Goal: Transaction & Acquisition: Purchase product/service

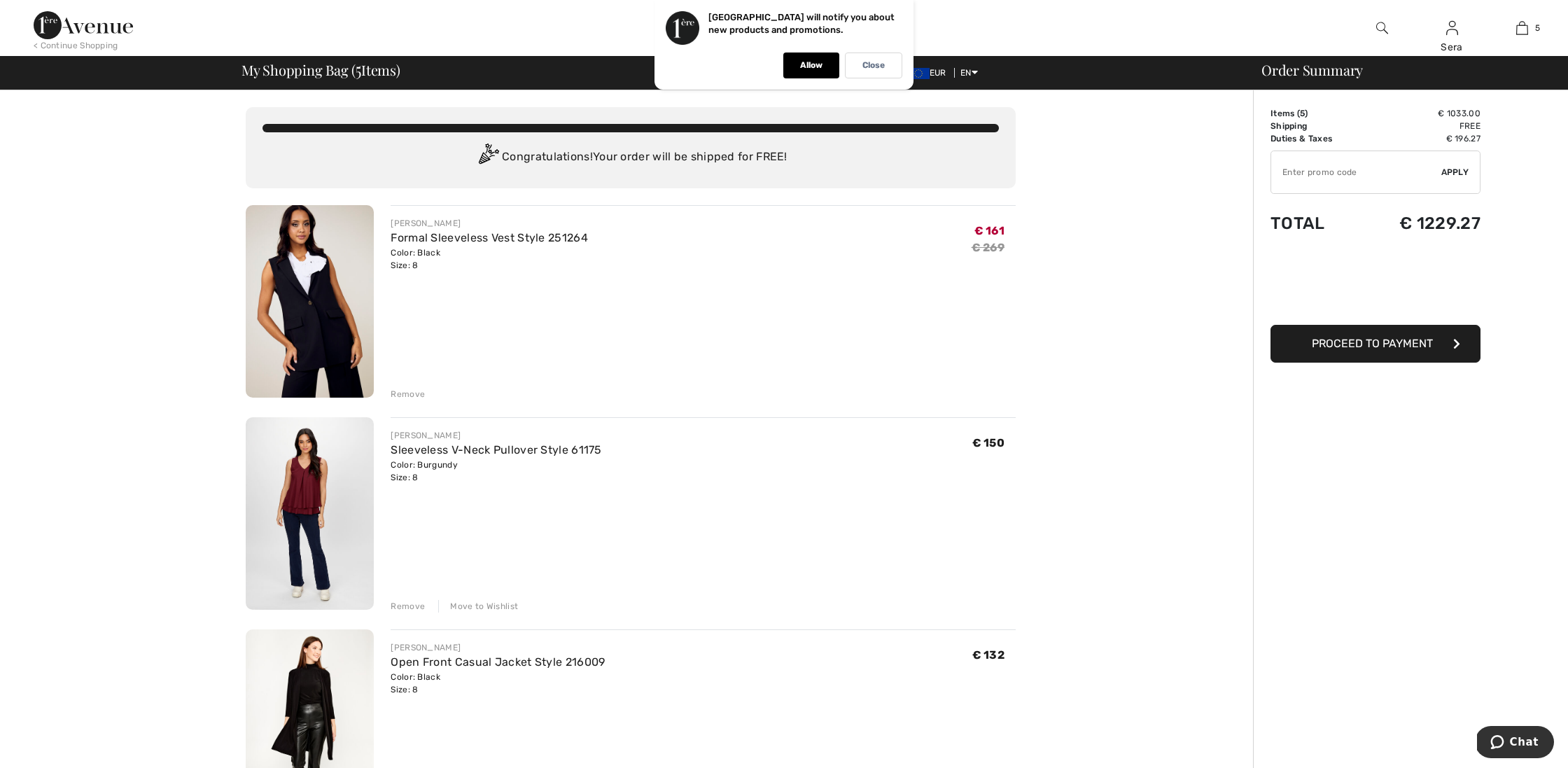
click at [408, 391] on div "Remove" at bounding box center [407, 394] width 34 height 13
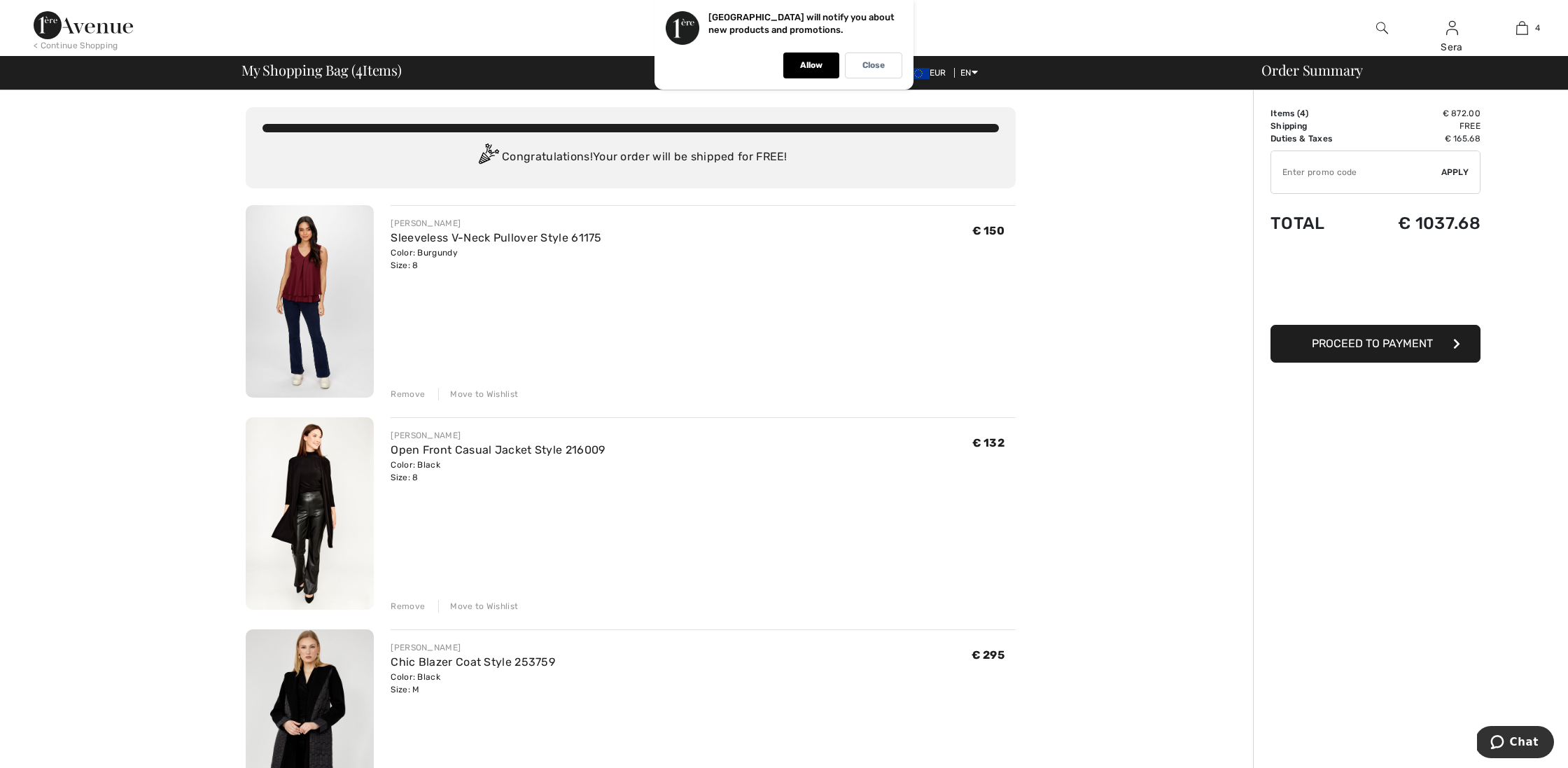
click at [413, 392] on div "Remove" at bounding box center [407, 394] width 34 height 13
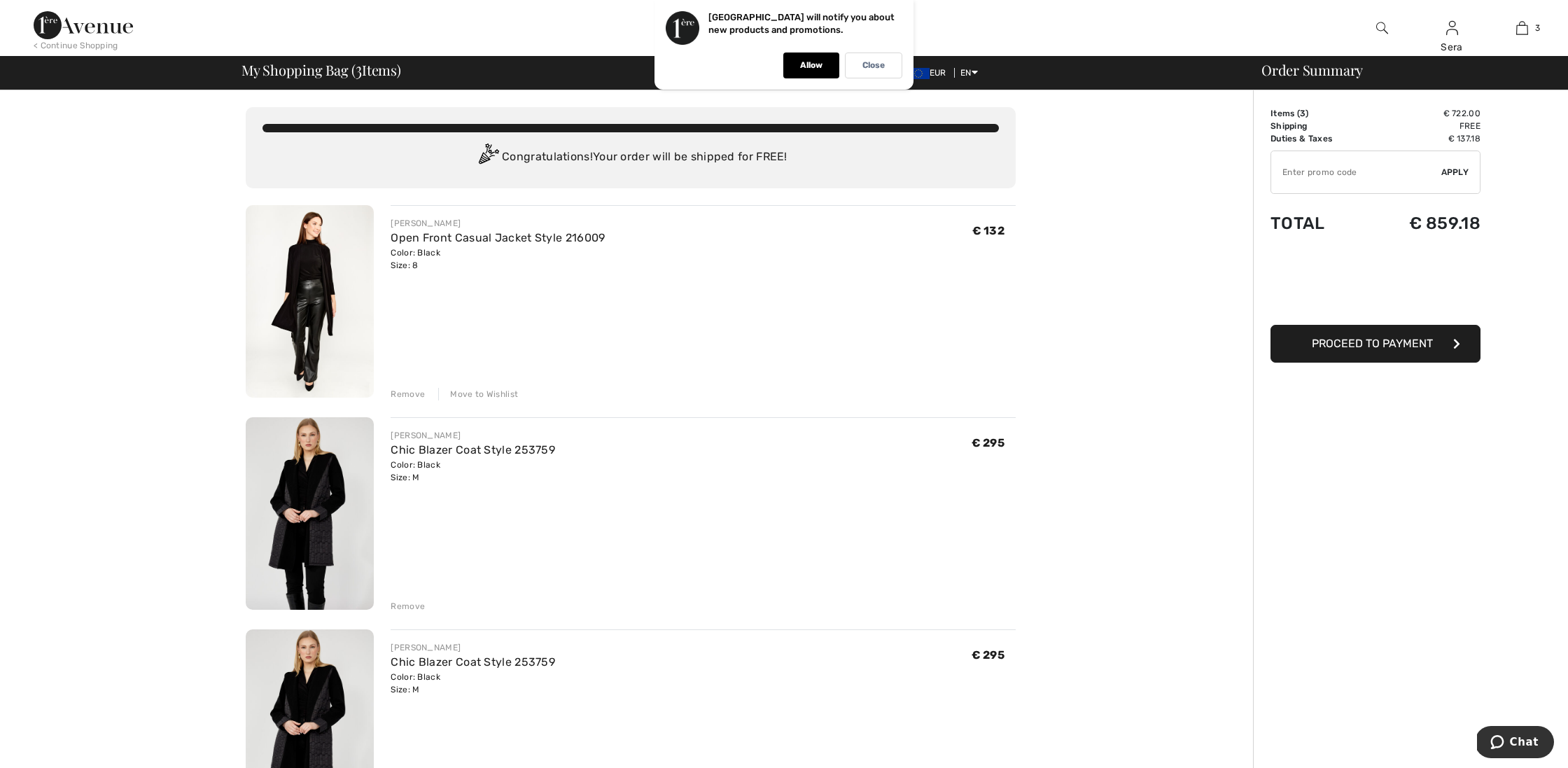
click at [412, 395] on div "Remove" at bounding box center [407, 394] width 34 height 13
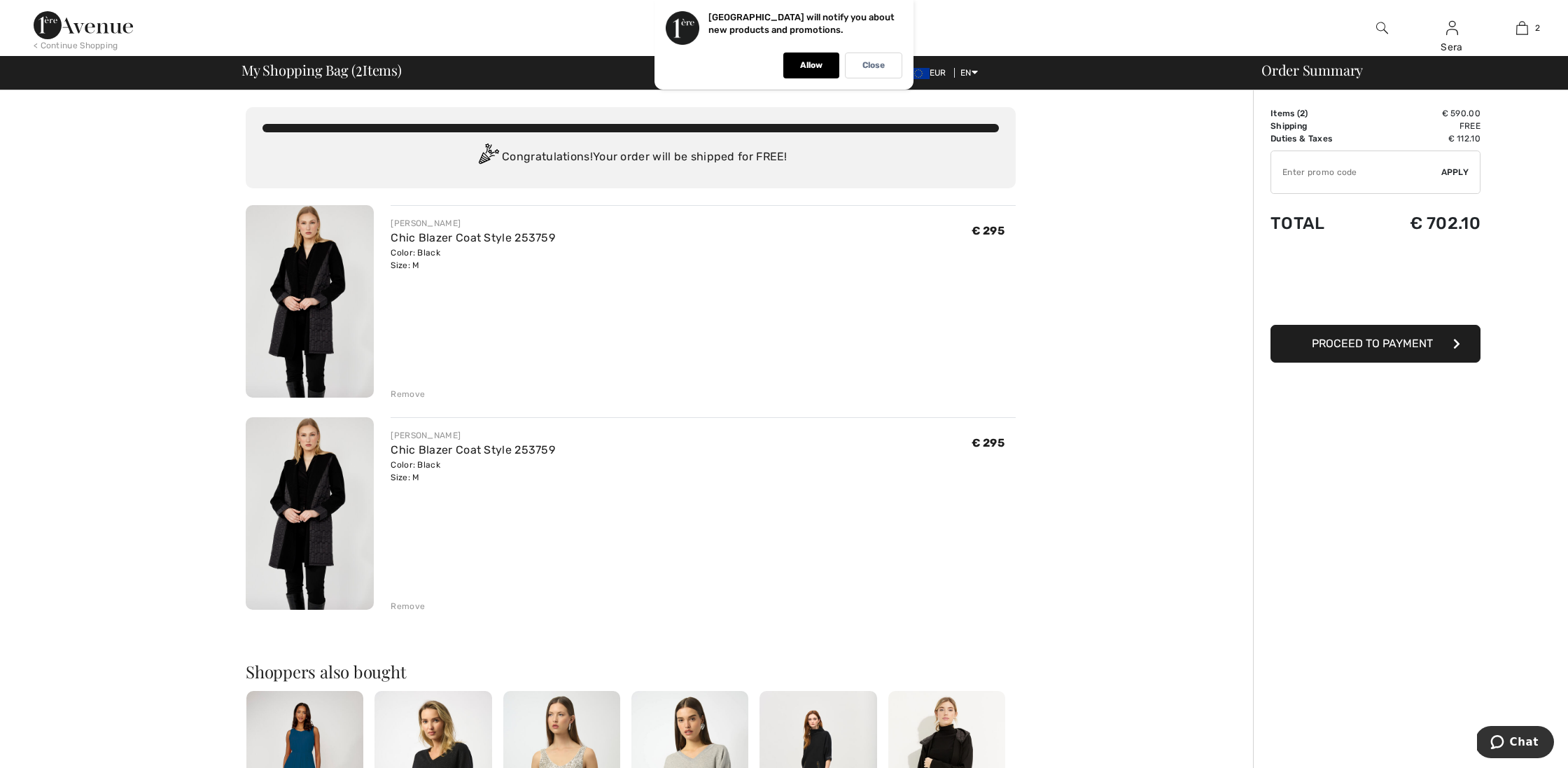
click at [410, 604] on div "Remove" at bounding box center [407, 606] width 34 height 13
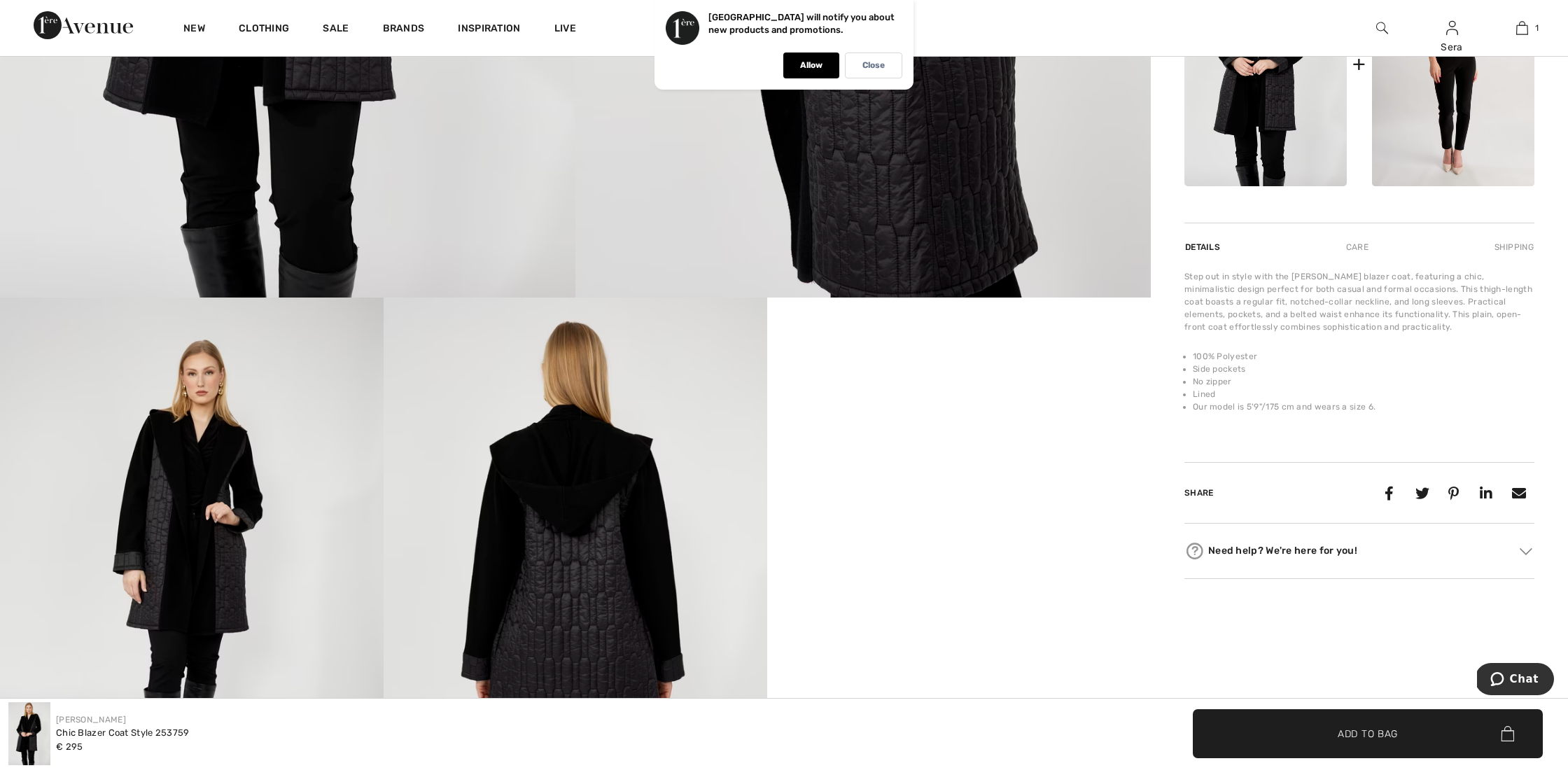
scroll to position [643, 0]
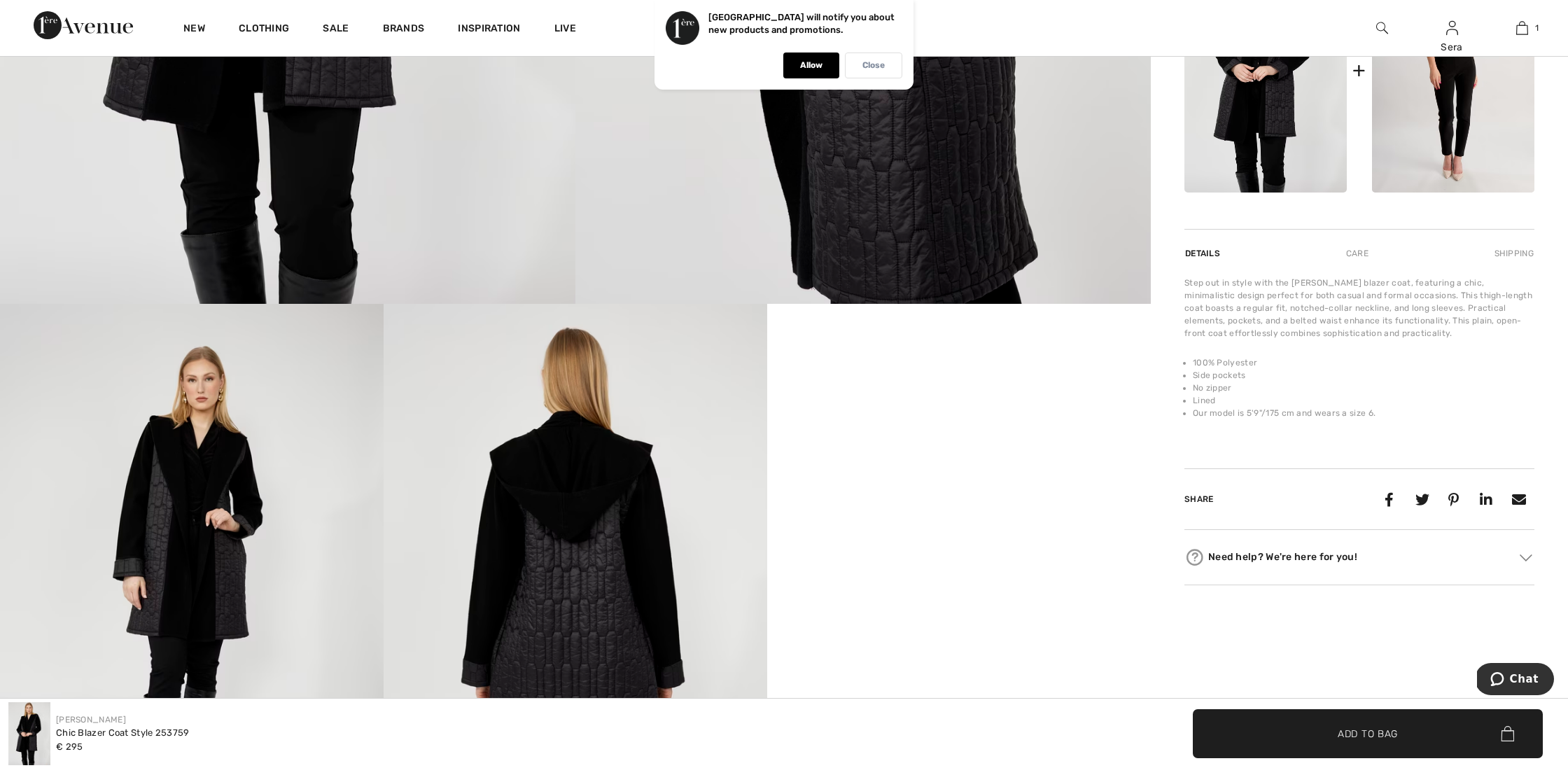
click at [875, 66] on p "Close" at bounding box center [873, 65] width 22 height 11
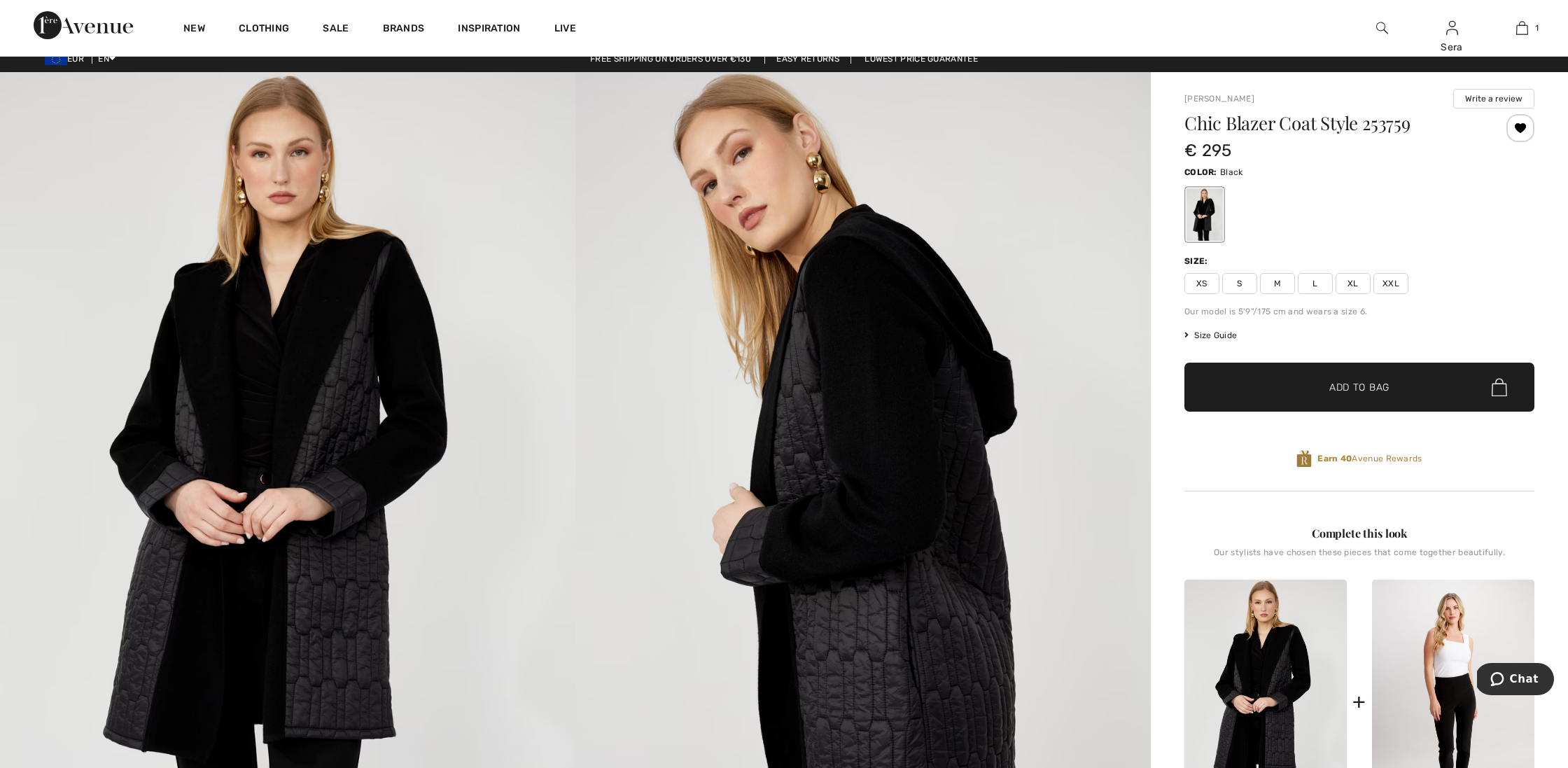
scroll to position [10, 0]
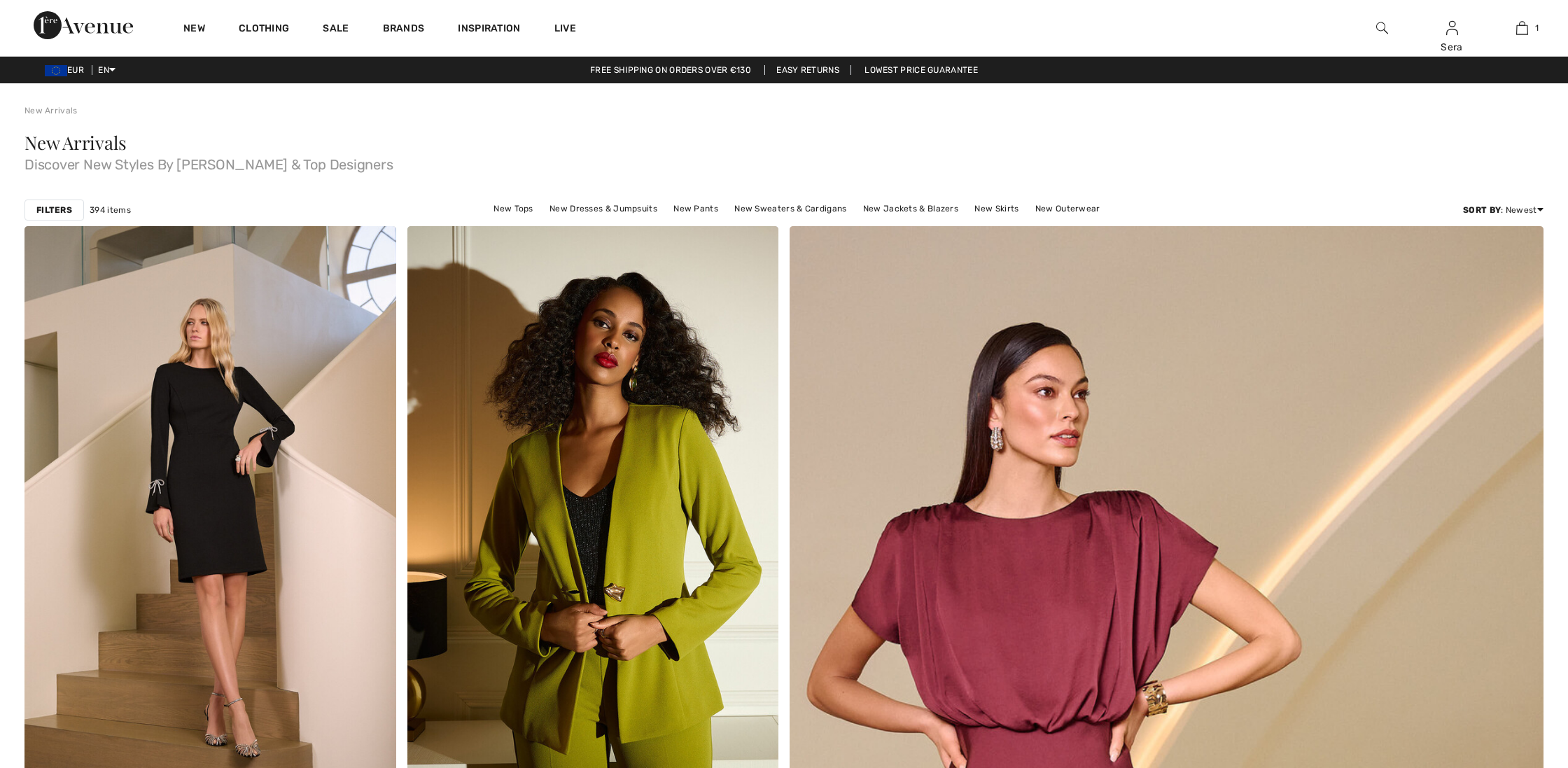
checkbox input "true"
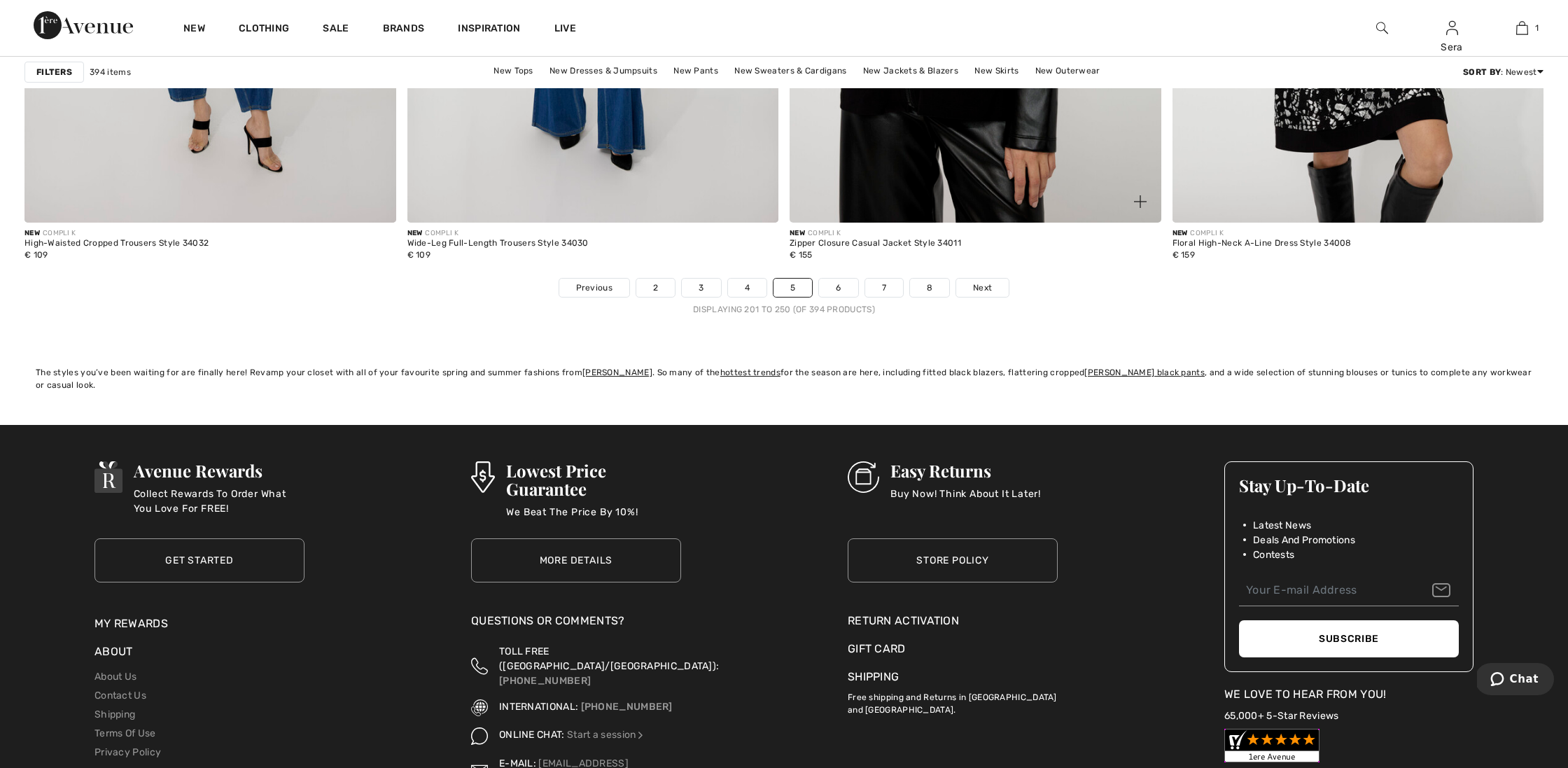
scroll to position [9370, 0]
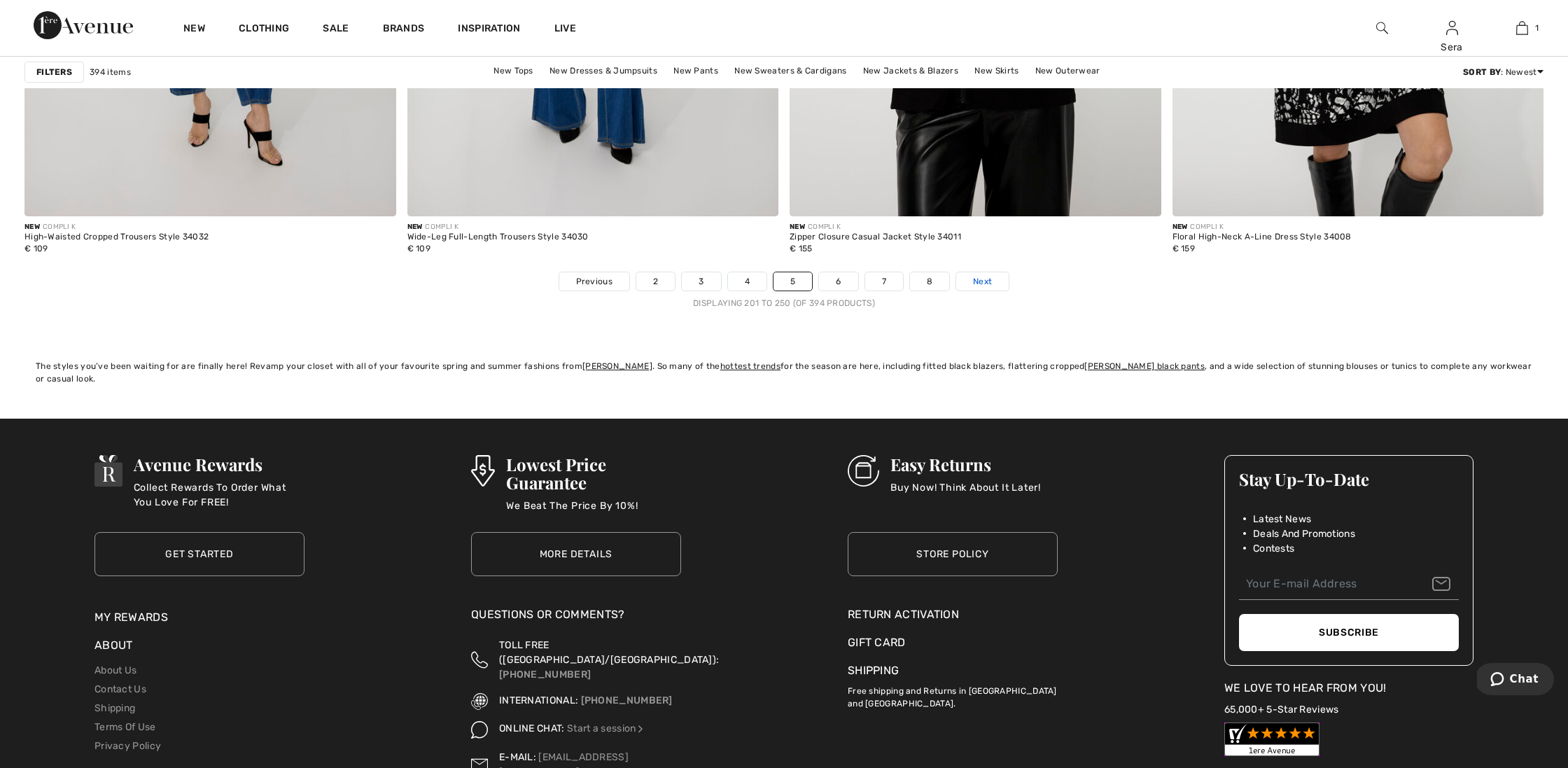
click at [984, 281] on span "Next" at bounding box center [982, 281] width 19 height 13
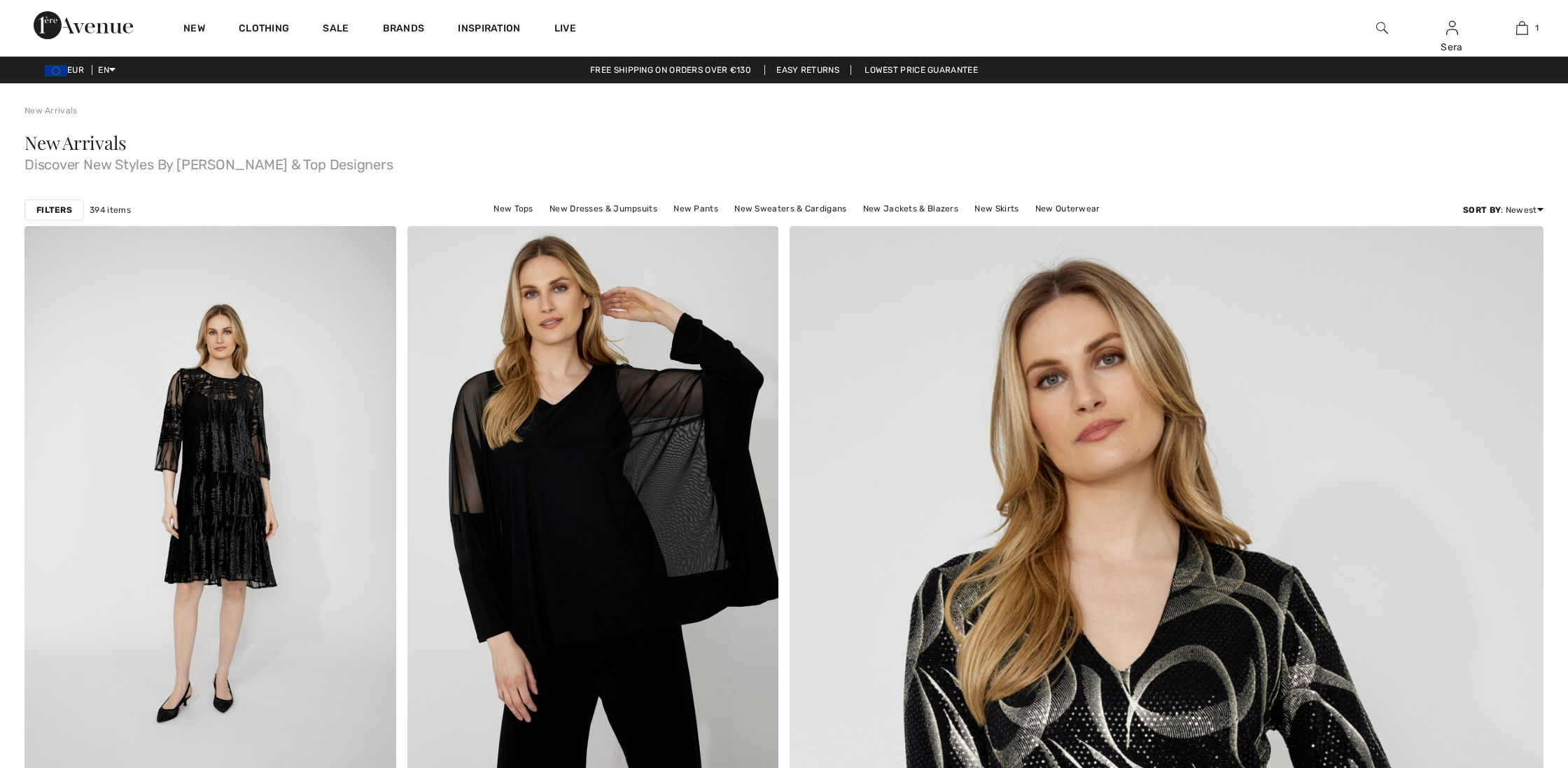
checkbox input "true"
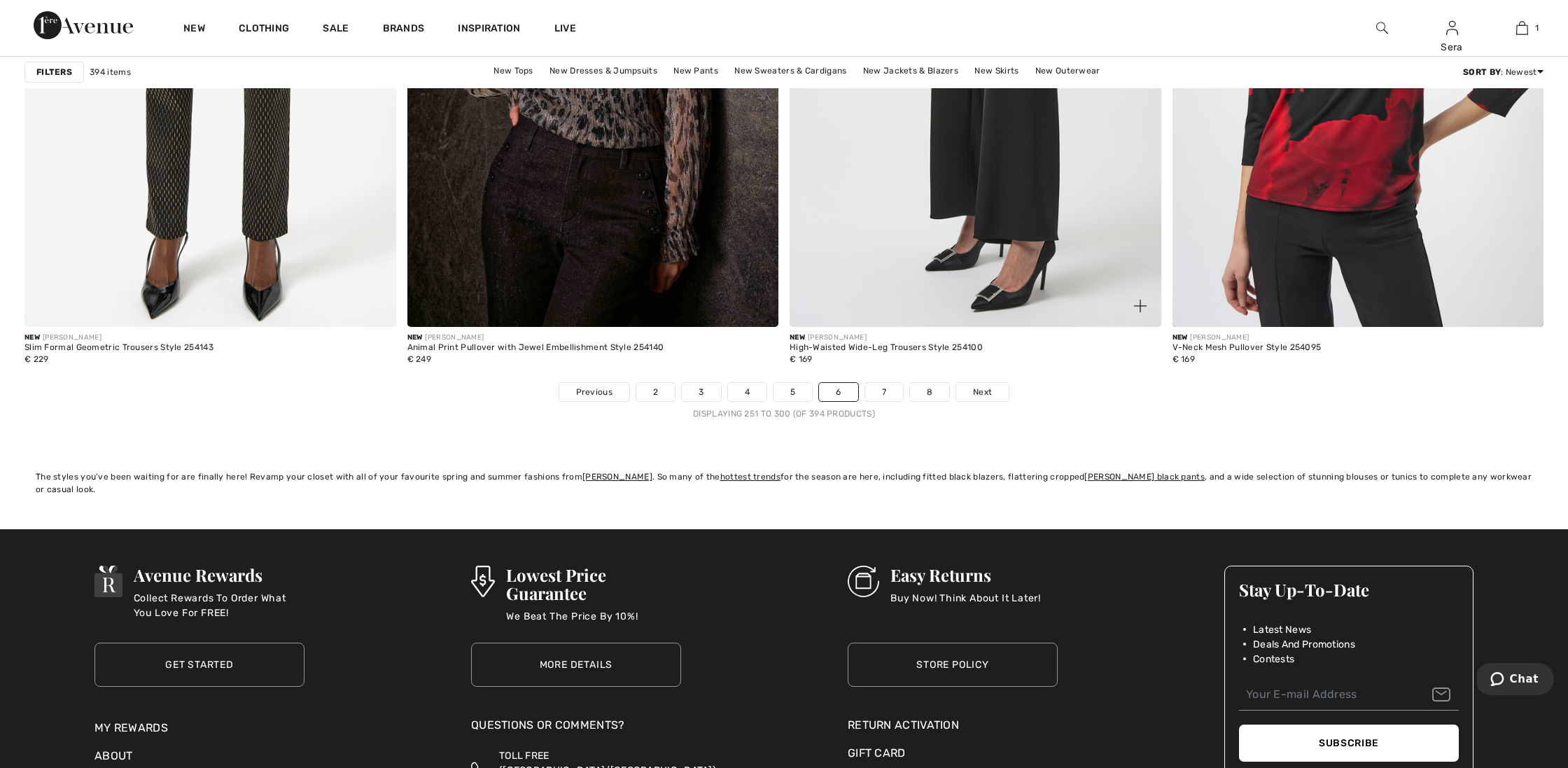
scroll to position [9260, 0]
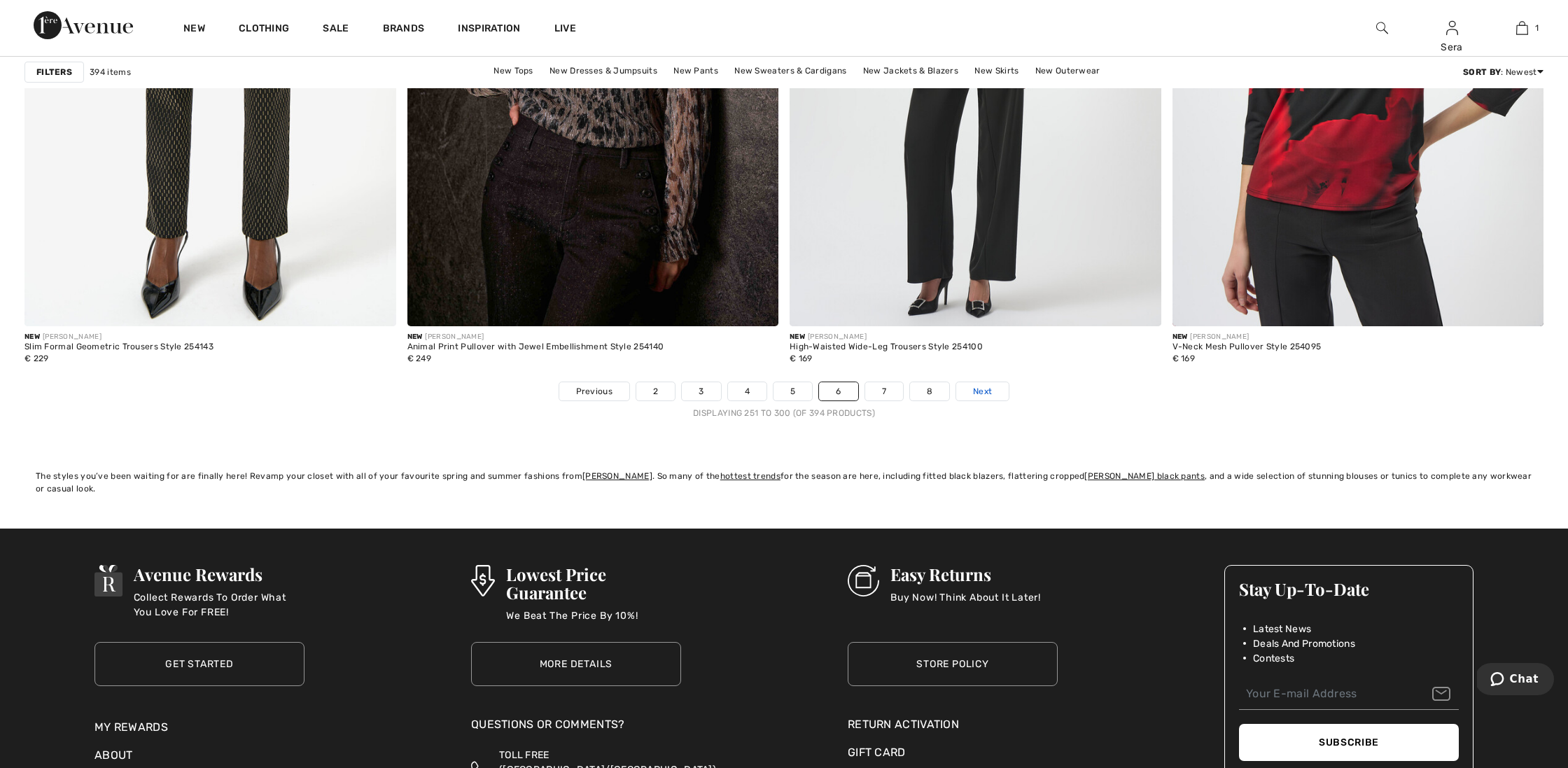
click at [981, 389] on span "Next" at bounding box center [982, 391] width 19 height 13
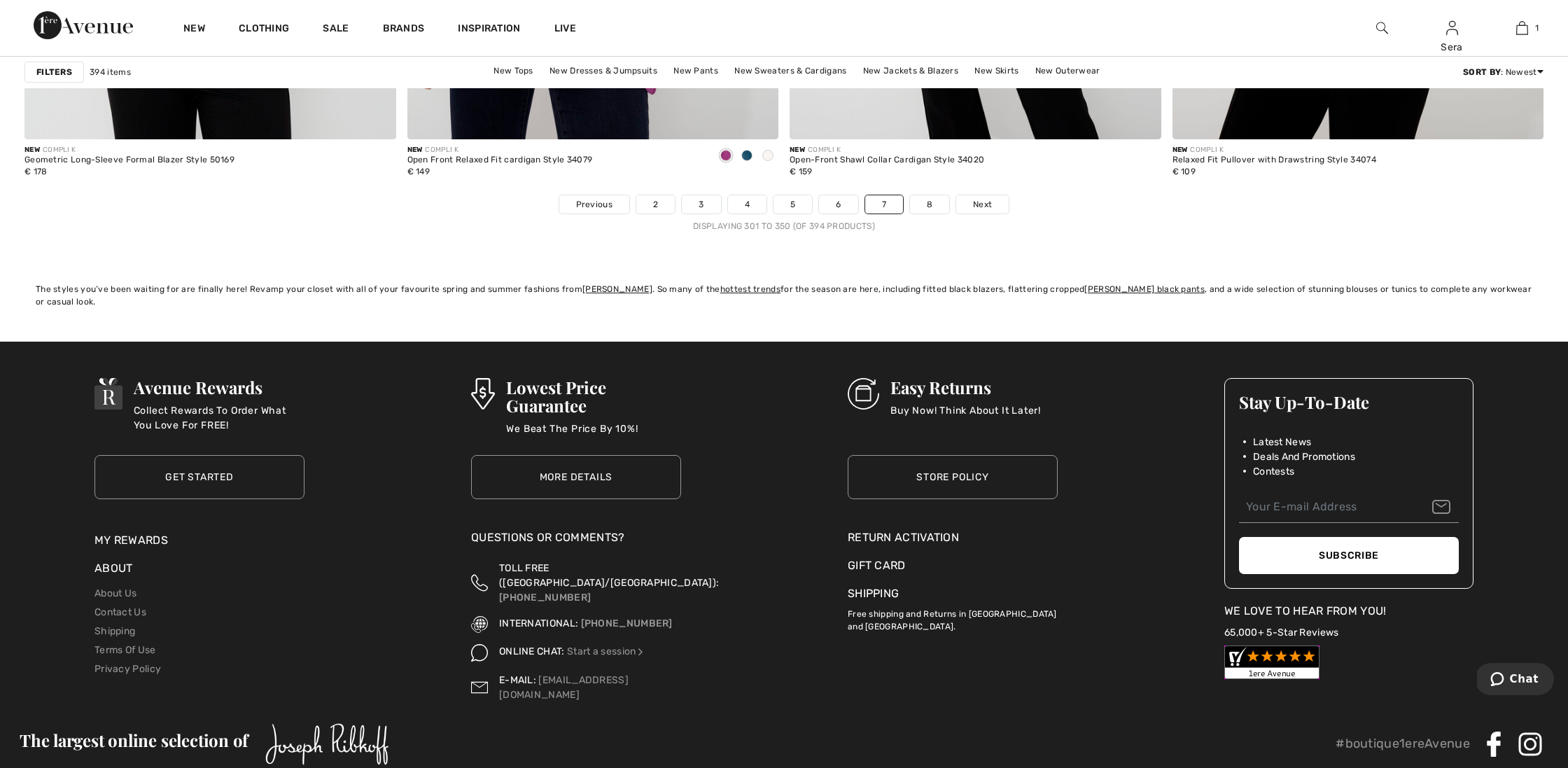
scroll to position [9448, 0]
click at [984, 202] on span "Next" at bounding box center [982, 204] width 19 height 13
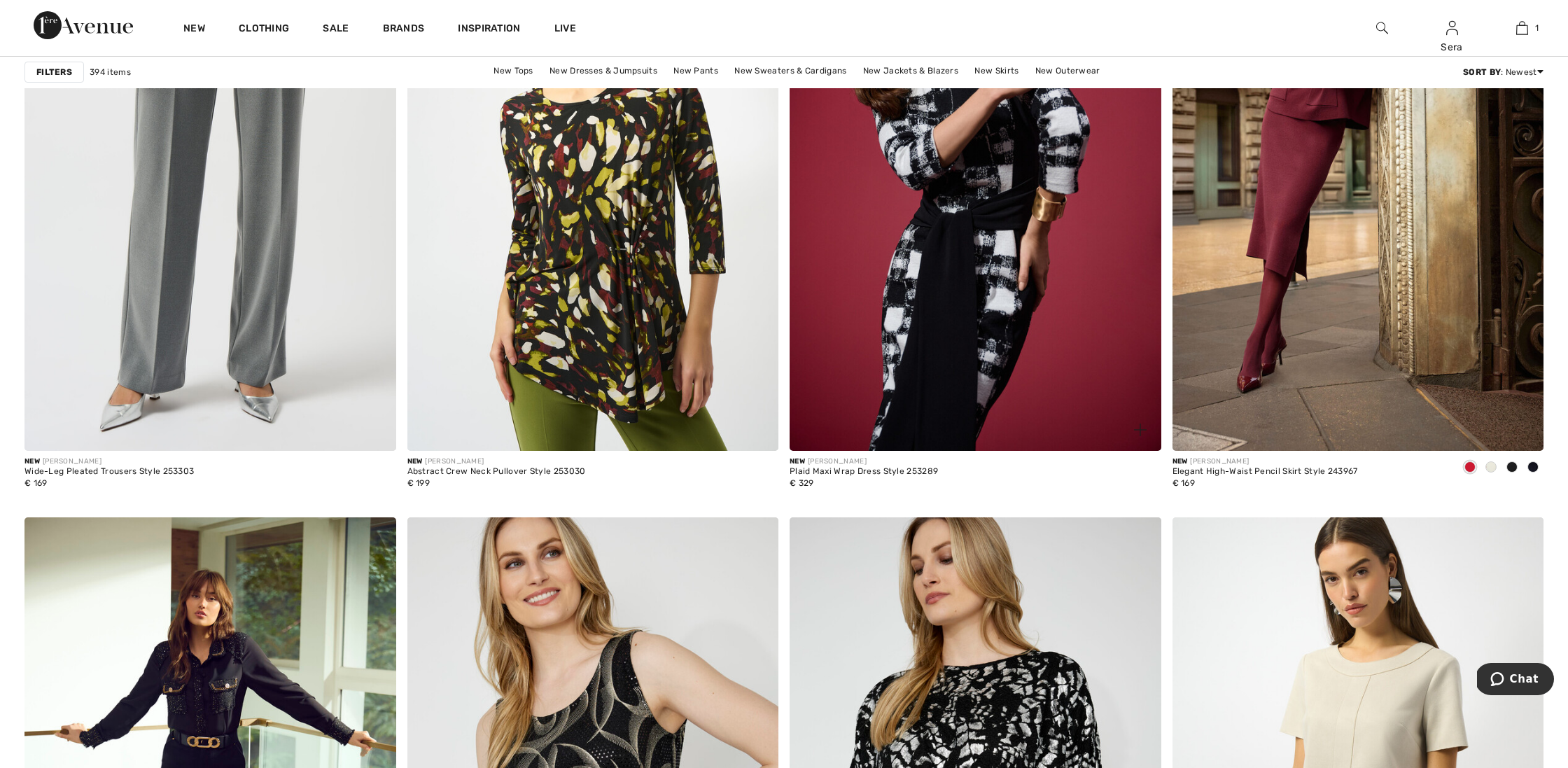
scroll to position [2964, 0]
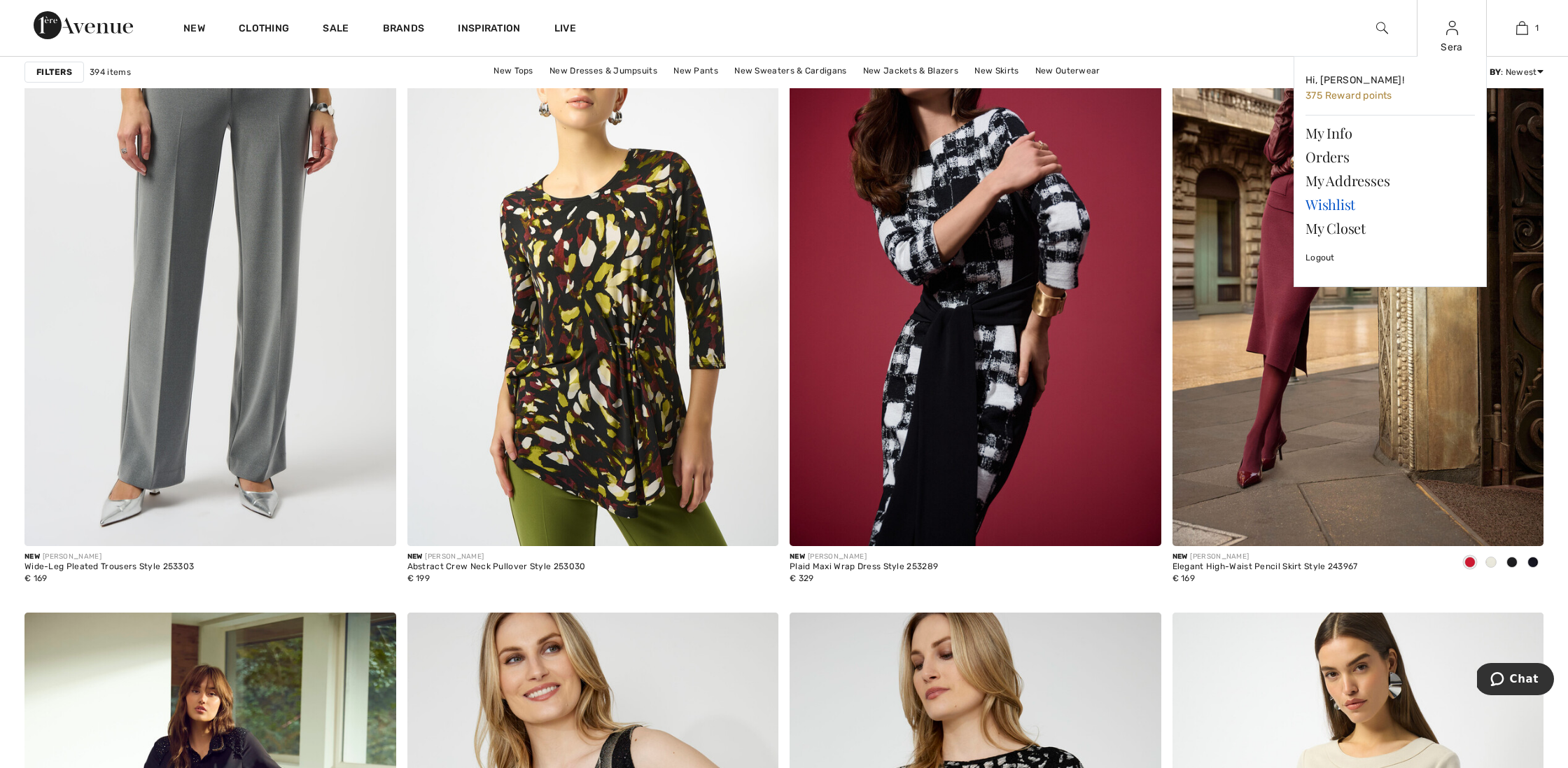
click at [1326, 202] on link "Wishlist" at bounding box center [1389, 204] width 169 height 24
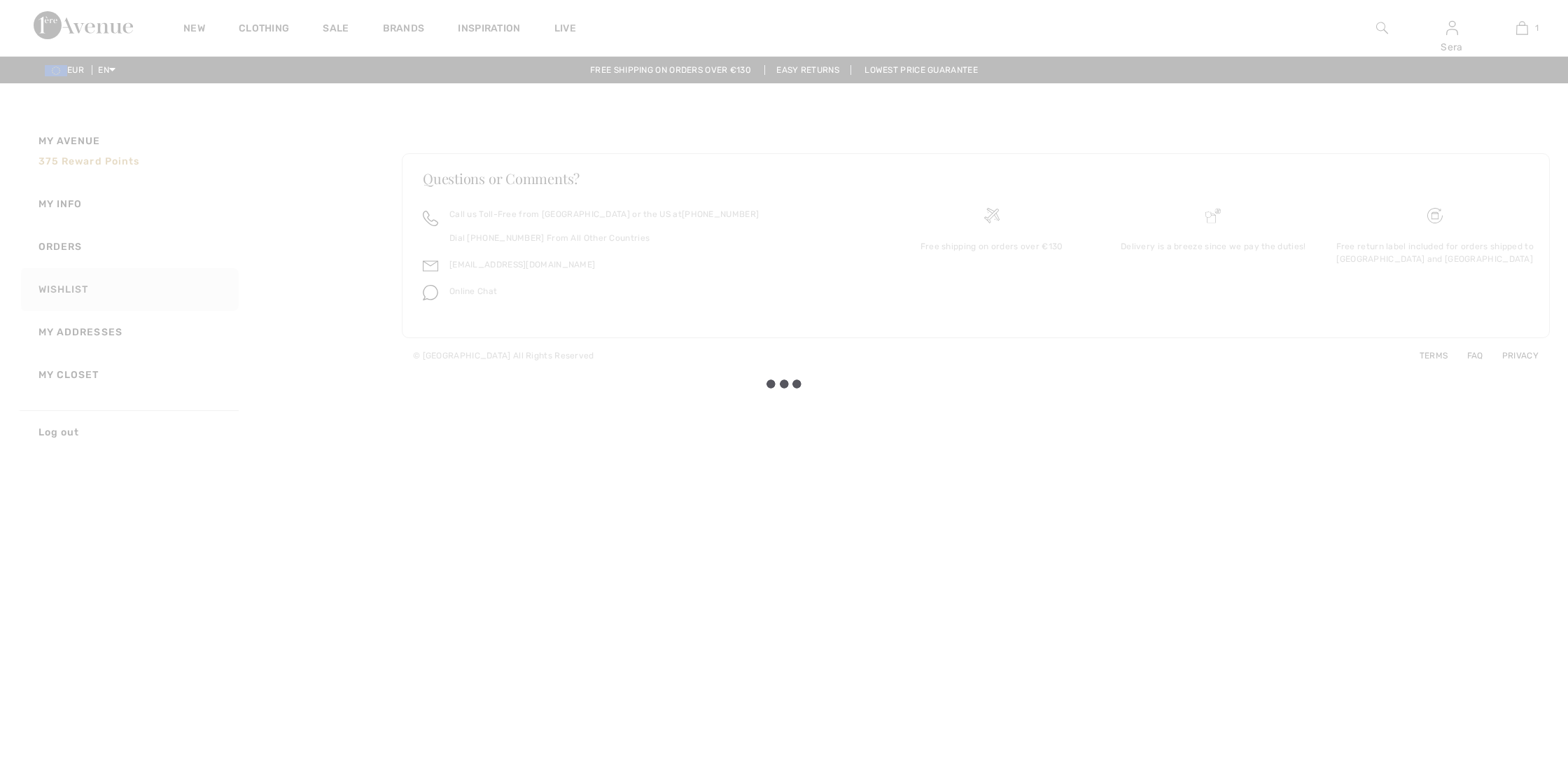
checkbox input "true"
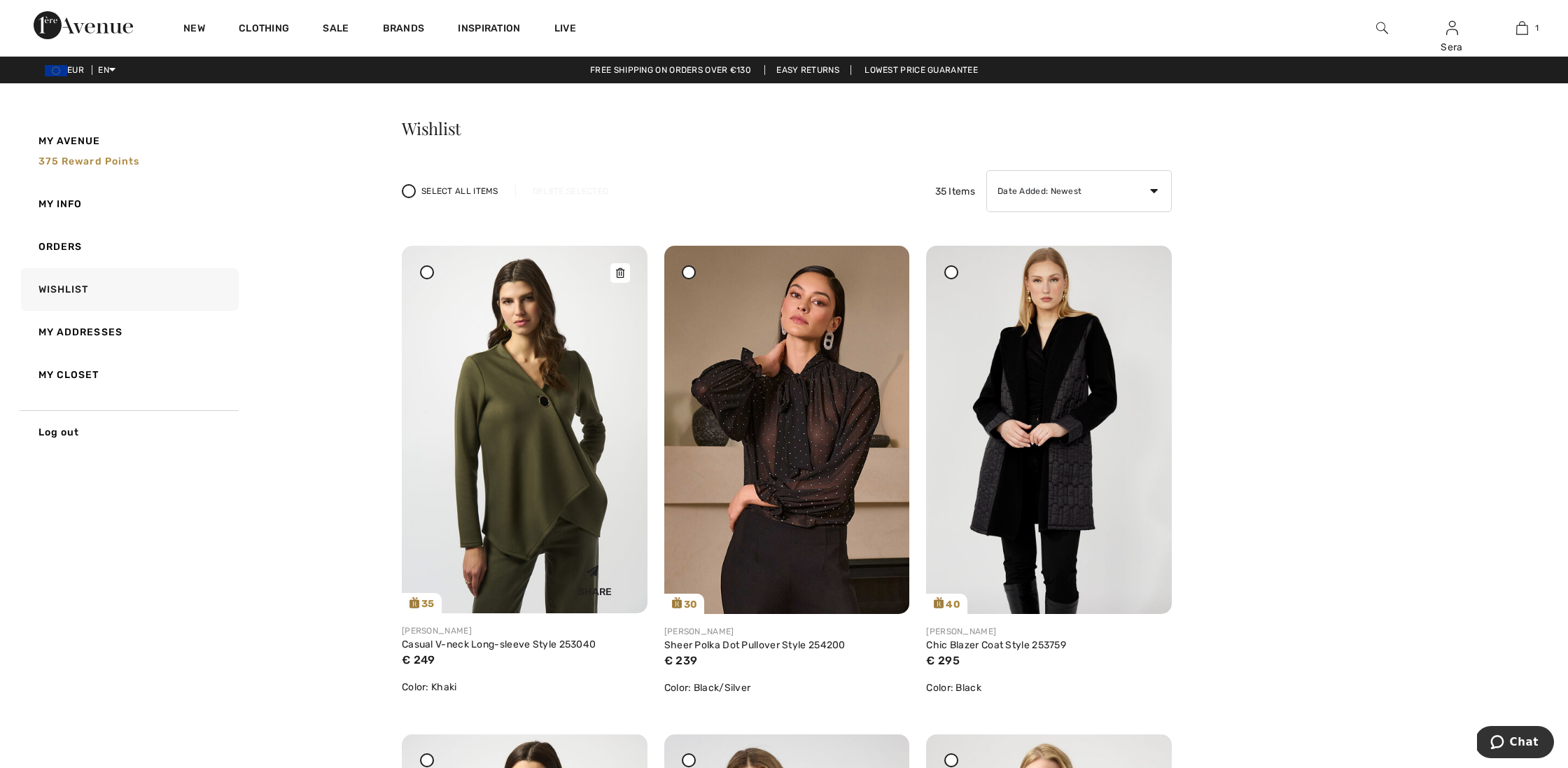
click at [540, 427] on img at bounding box center [524, 429] width 245 height 368
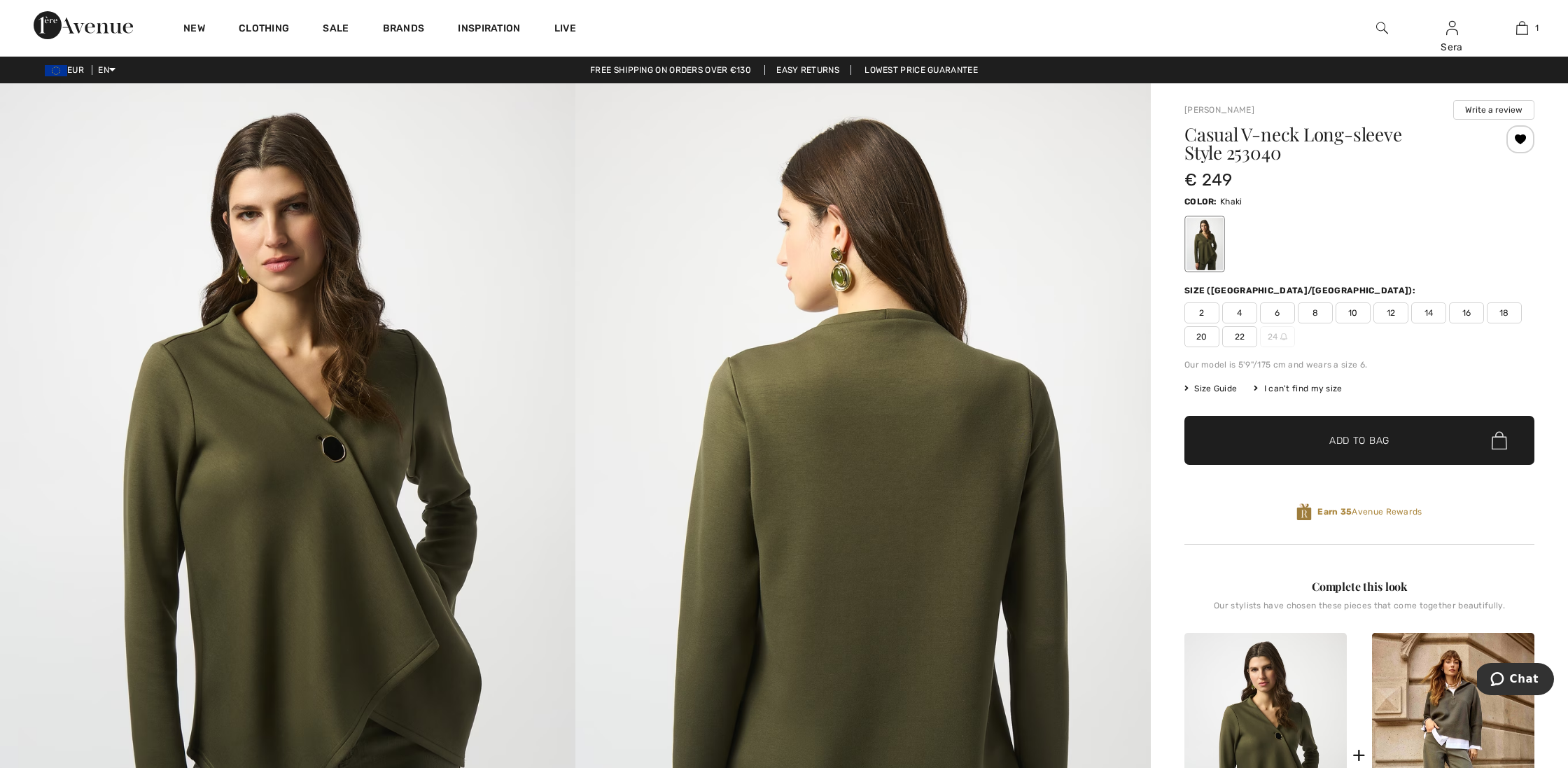
click at [1316, 310] on span "8" at bounding box center [1315, 312] width 35 height 21
click at [1351, 310] on span "10" at bounding box center [1352, 312] width 35 height 21
click at [1311, 434] on span "✔ Added to Bag" at bounding box center [1338, 439] width 85 height 14
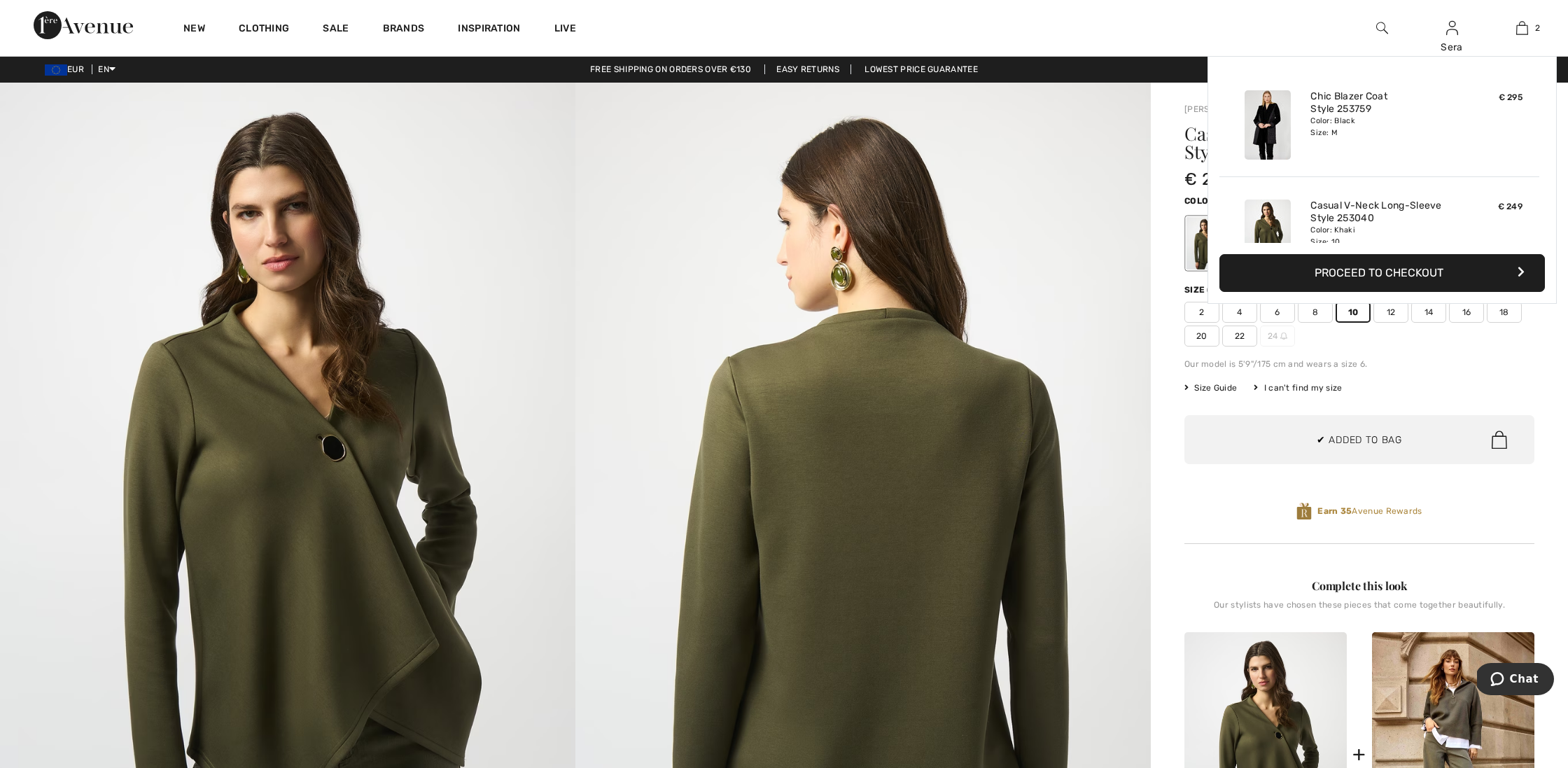
scroll to position [43, 0]
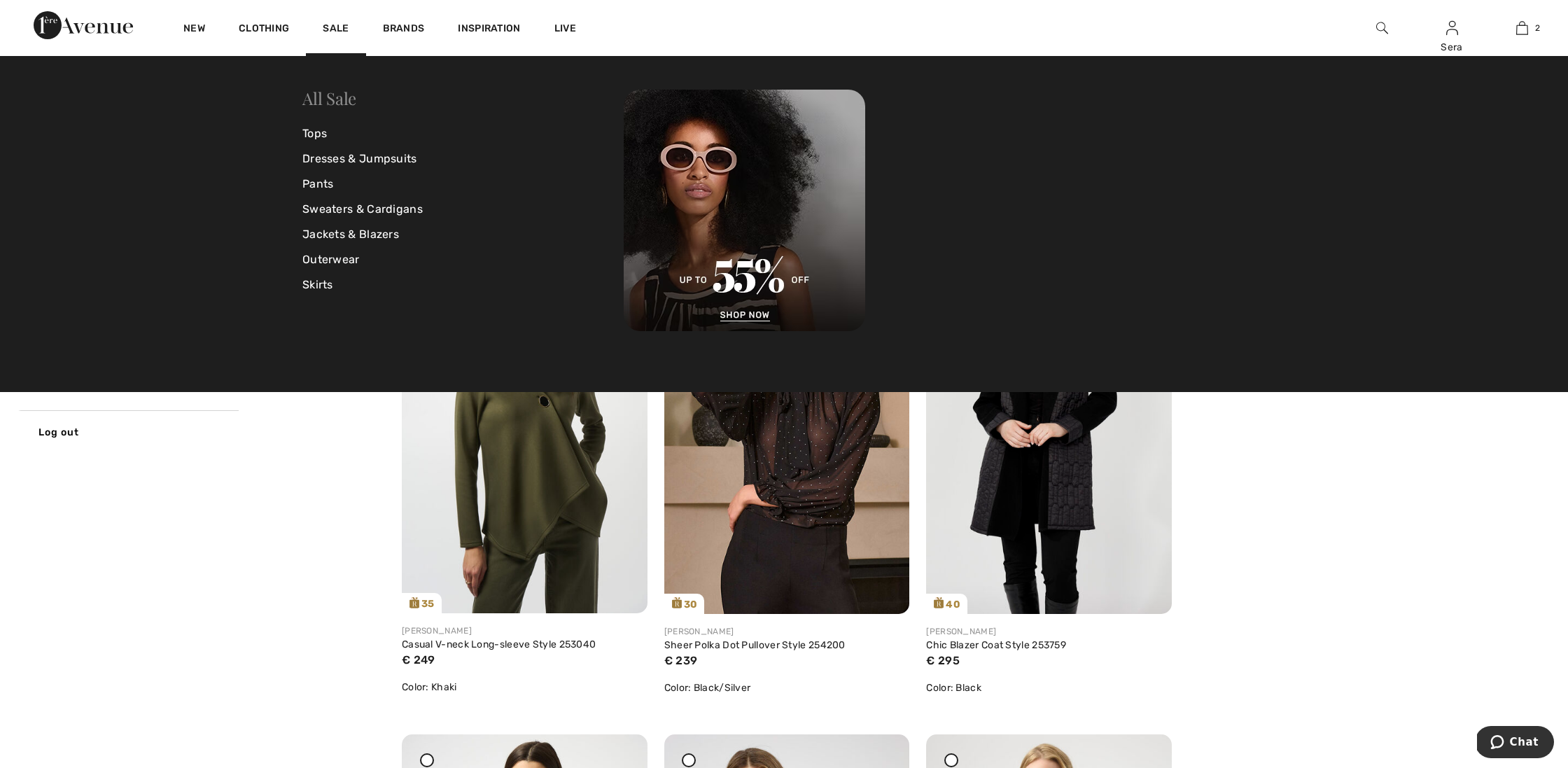
click at [332, 98] on link "All Sale" at bounding box center [329, 98] width 54 height 22
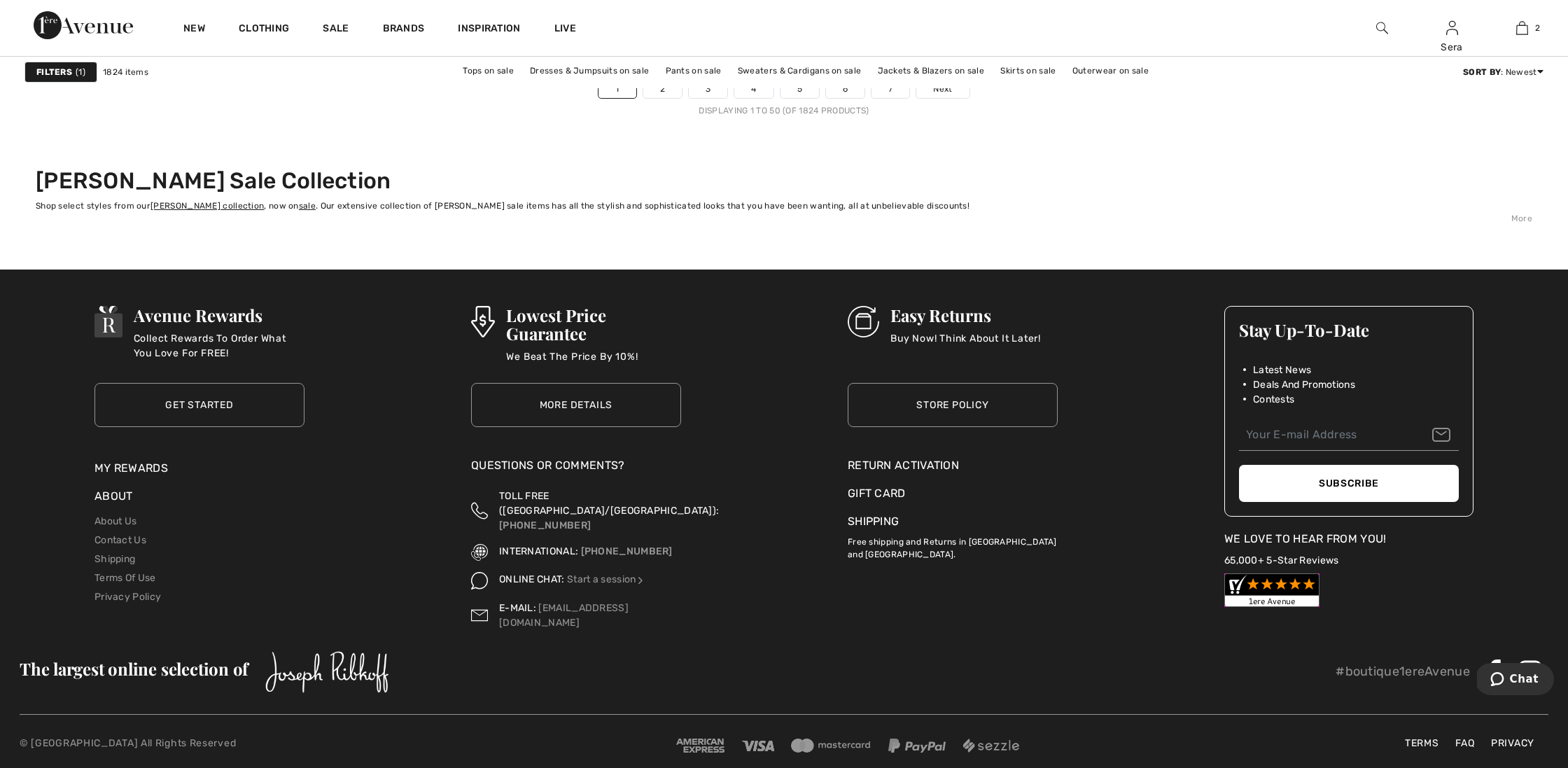
scroll to position [9562, 0]
click at [942, 91] on span "Next" at bounding box center [942, 90] width 19 height 13
